Goal: Task Accomplishment & Management: Use online tool/utility

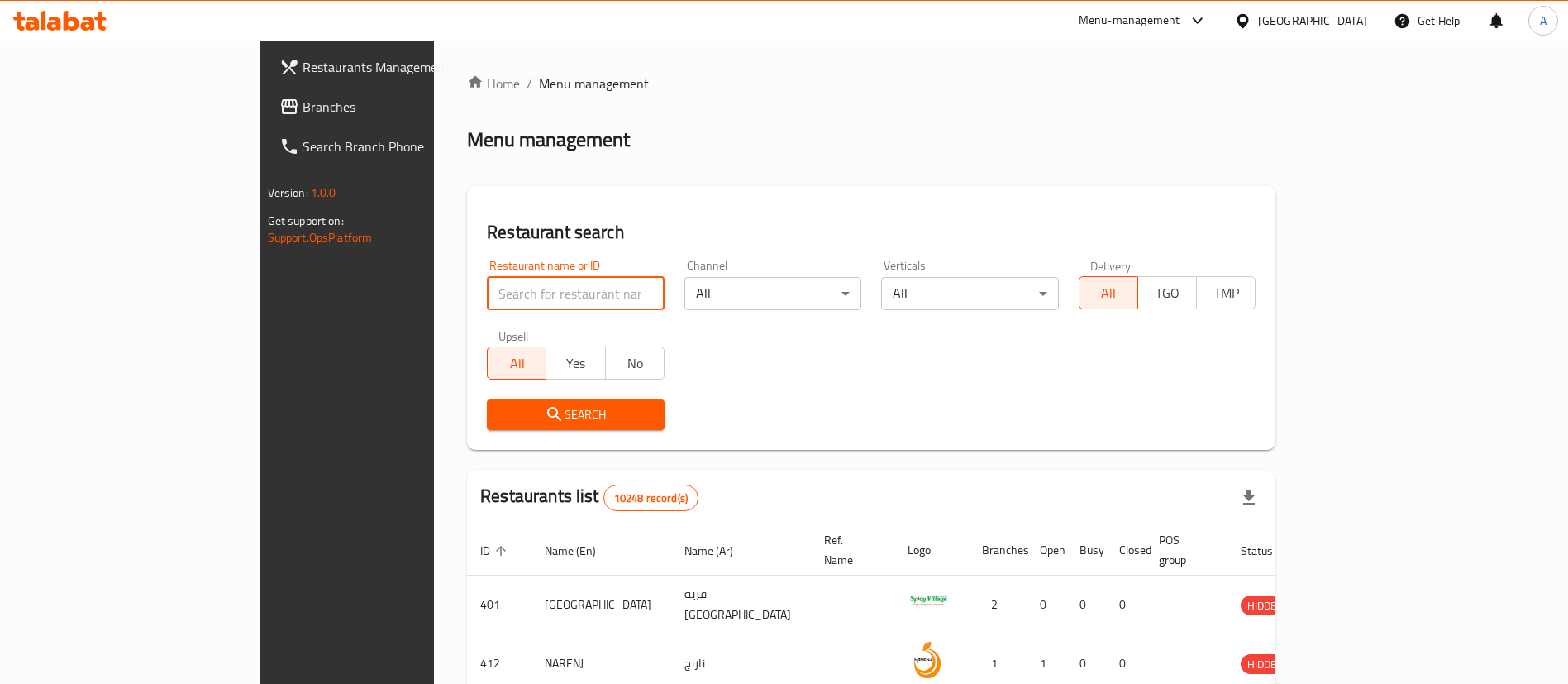
paste input "Fawaz Co"
type input "Fawaz Co"
click button "Search" at bounding box center [576, 415] width 178 height 31
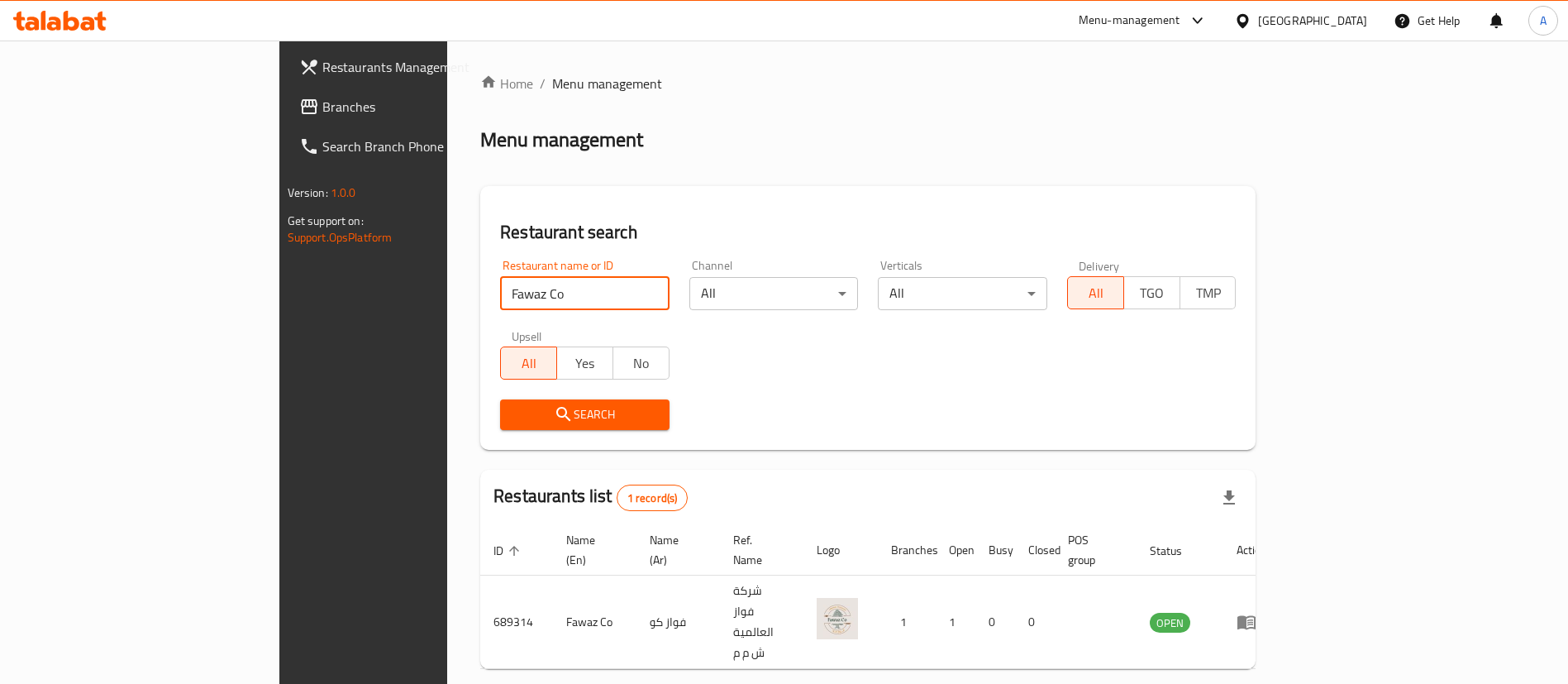
scroll to position [22, 0]
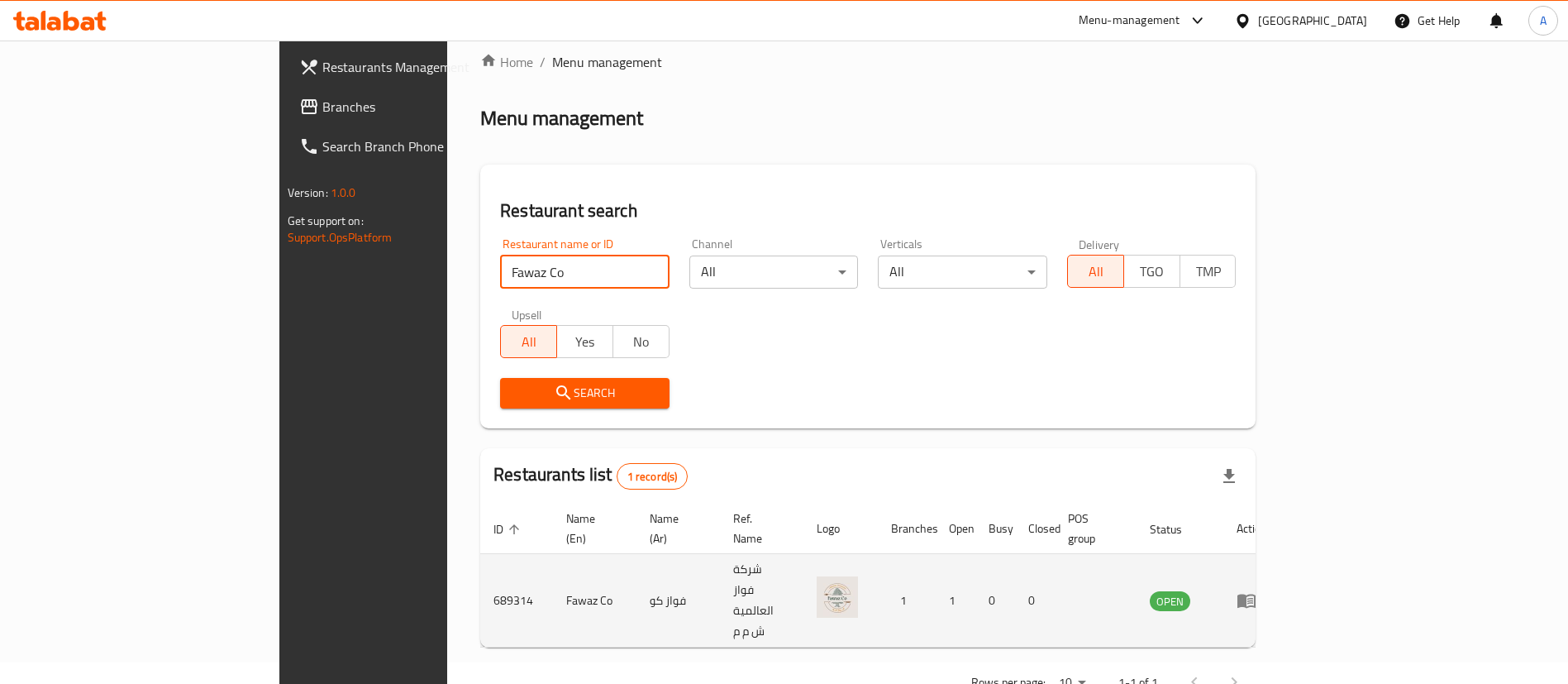
click at [1256, 595] on icon "enhanced table" at bounding box center [1247, 601] width 18 height 14
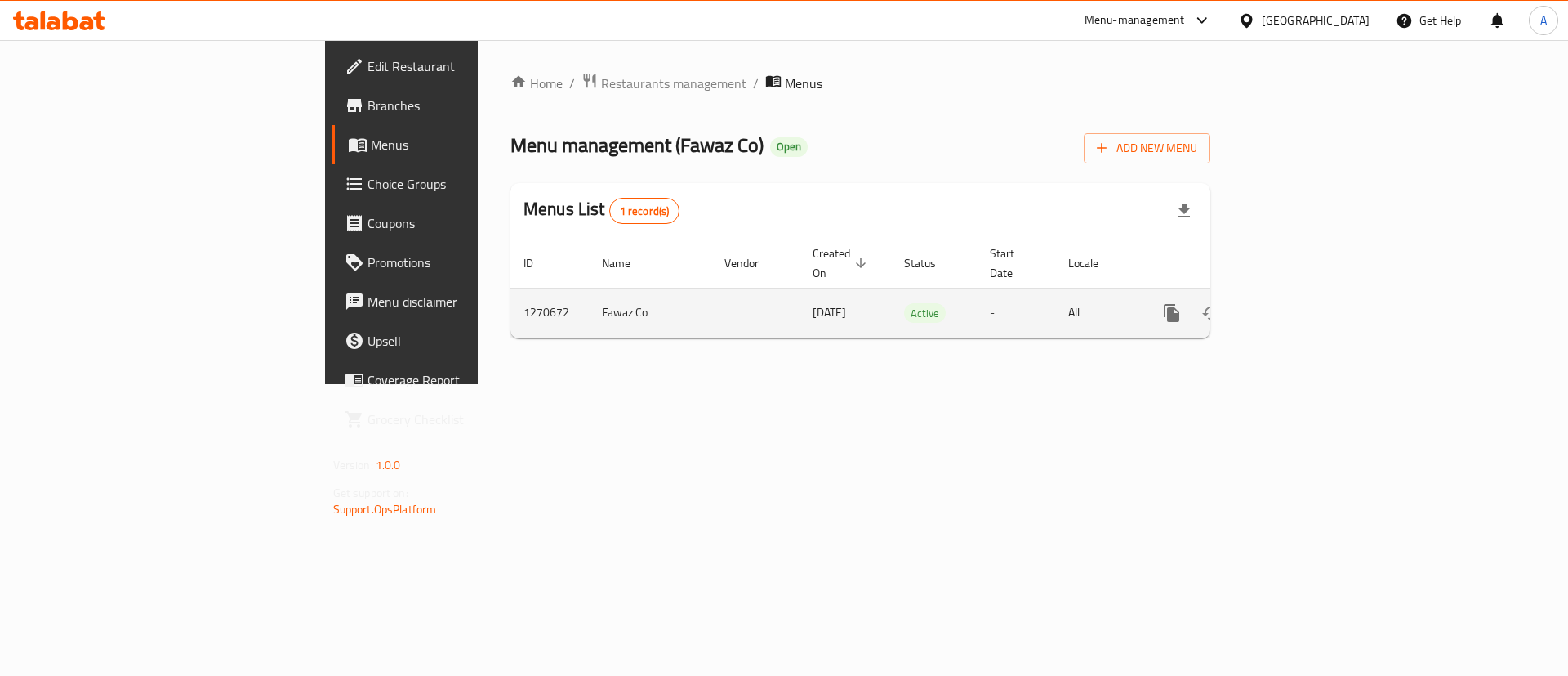
click at [1299, 303] on icon "enhanced table" at bounding box center [1290, 313] width 20 height 20
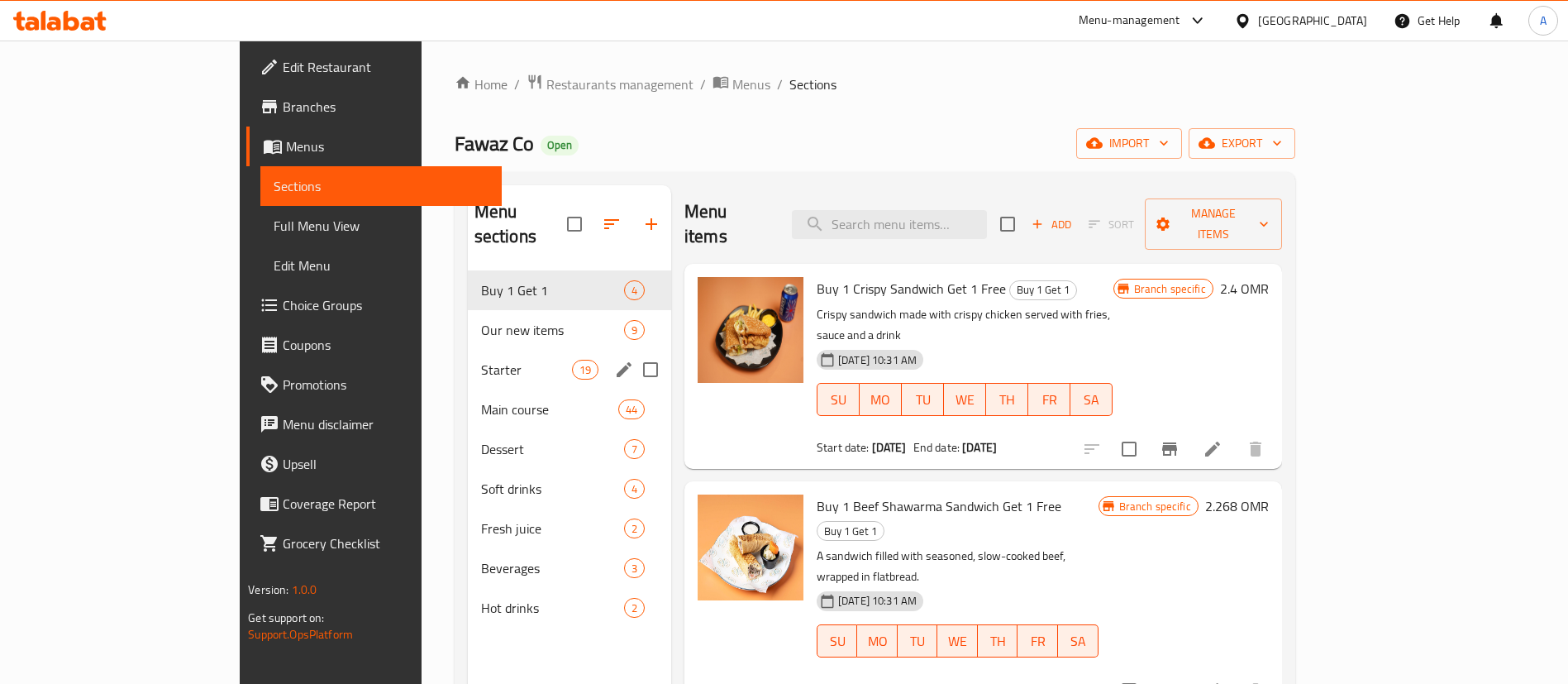
click at [481, 320] on span "Our new items" at bounding box center [552, 330] width 143 height 20
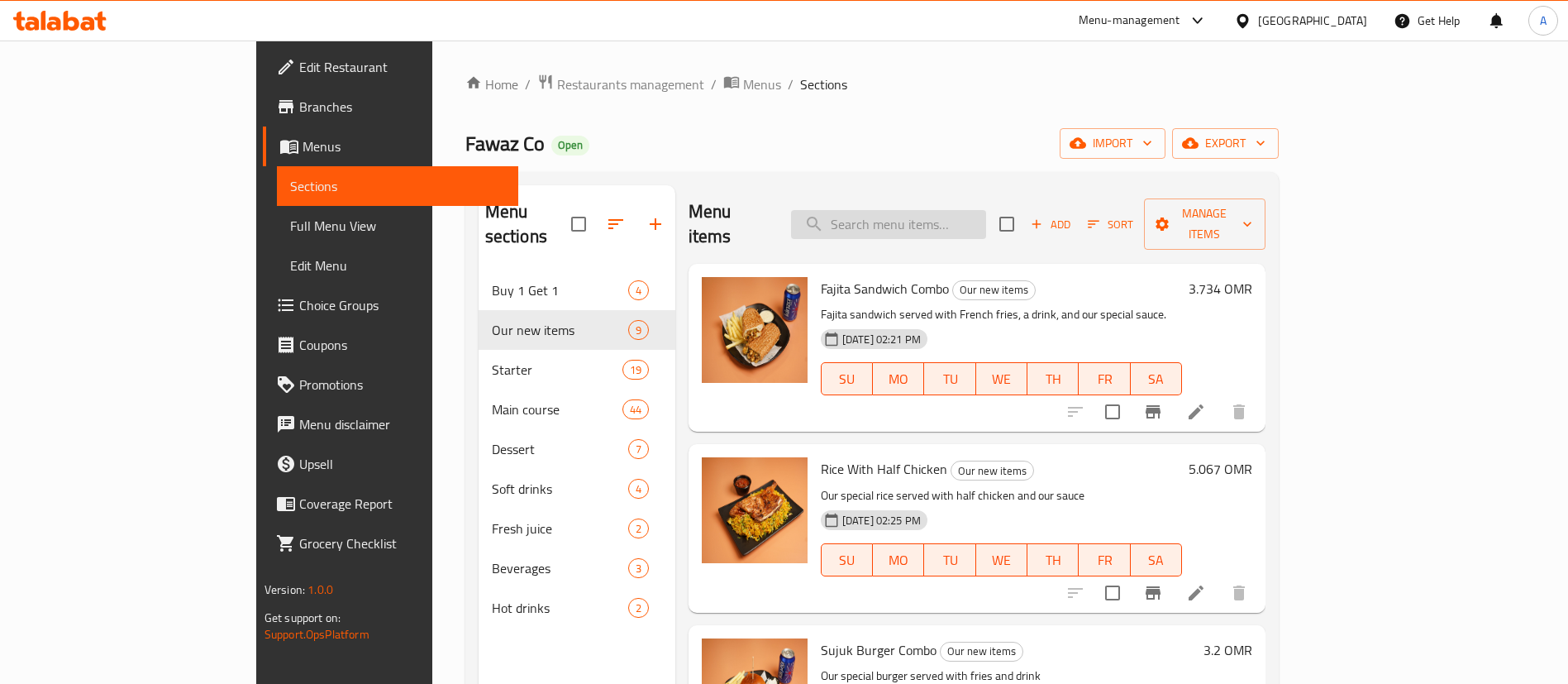
click at [931, 212] on input "search" at bounding box center [888, 224] width 195 height 29
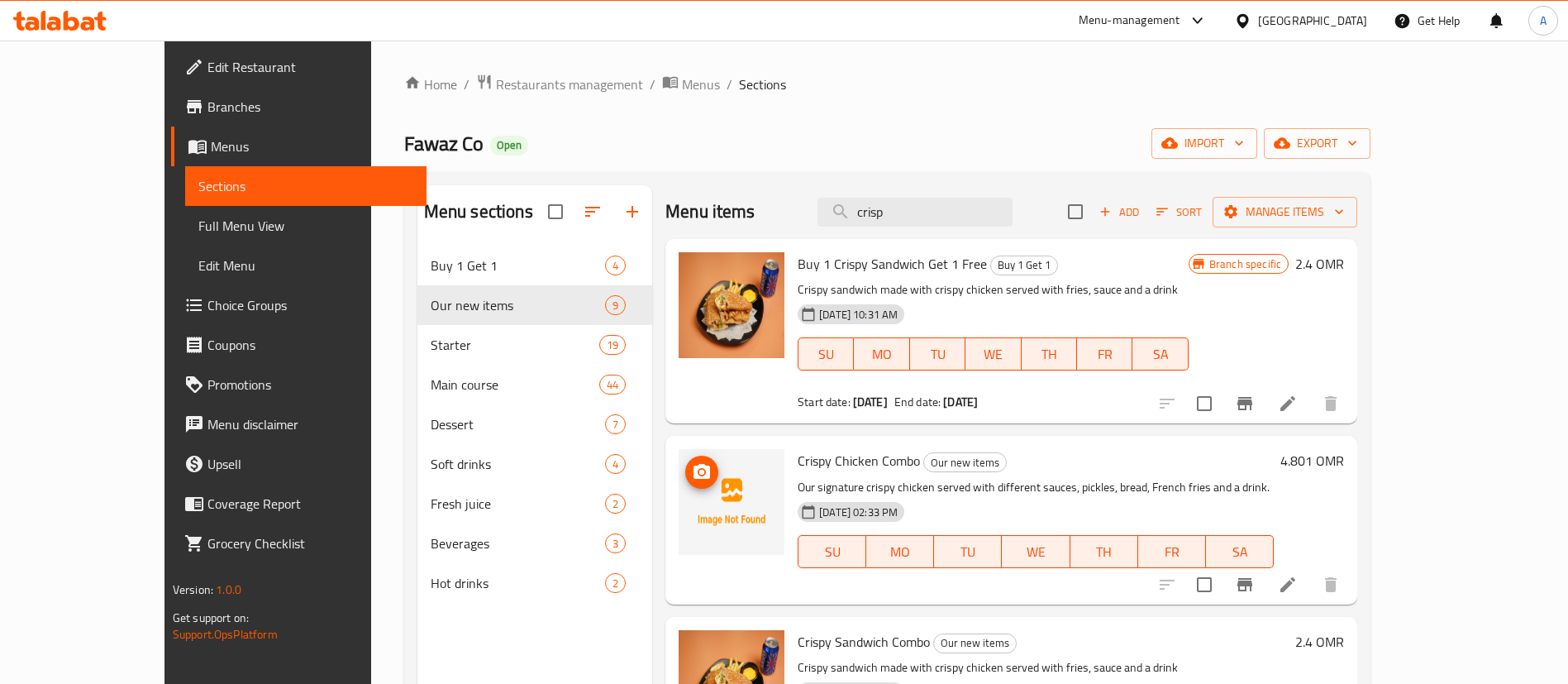
type input "crisp"
click at [679, 483] on img at bounding box center [732, 502] width 106 height 106
click at [679, 478] on img at bounding box center [732, 502] width 106 height 106
click at [692, 470] on icon "upload picture" at bounding box center [702, 472] width 20 height 20
